Goal: Task Accomplishment & Management: Manage account settings

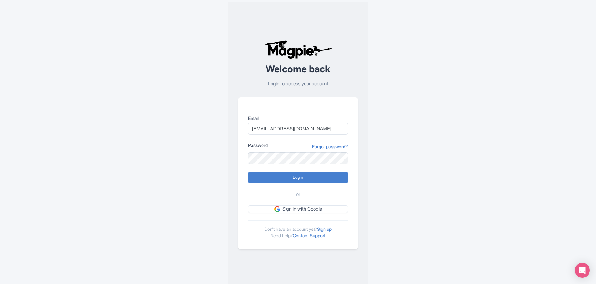
type input "[EMAIL_ADDRESS][DOMAIN_NAME]"
click at [271, 175] on input "Login" at bounding box center [298, 178] width 100 height 12
type input "Logging in..."
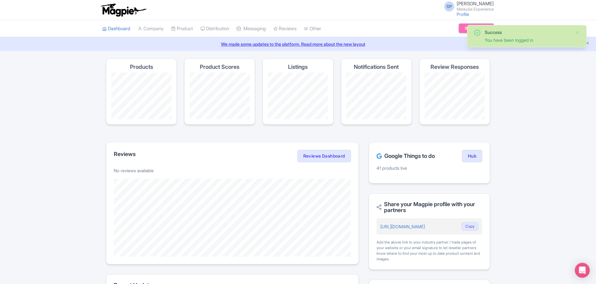
click at [460, 27] on link "Subscription" at bounding box center [476, 28] width 35 height 9
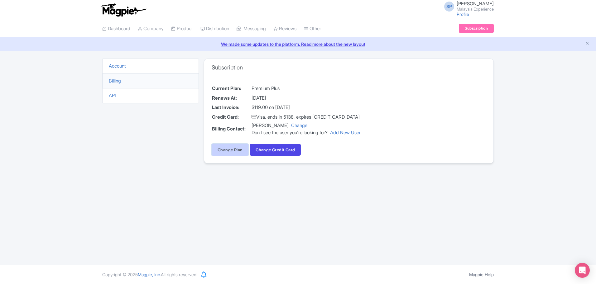
click at [220, 147] on link "Change Plan" at bounding box center [230, 150] width 37 height 12
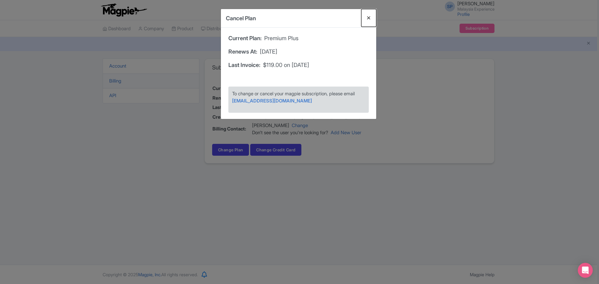
click at [371, 17] on button "Close" at bounding box center [368, 18] width 15 height 18
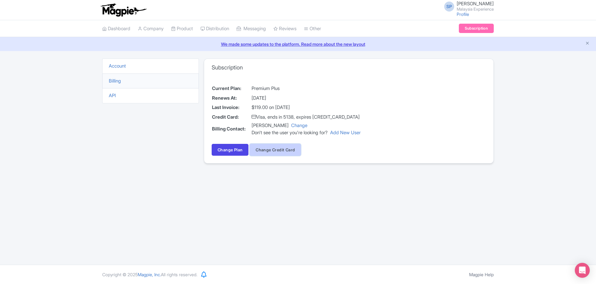
click at [292, 150] on button "Change Credit Card" at bounding box center [275, 150] width 51 height 12
